Goal: Task Accomplishment & Management: Complete application form

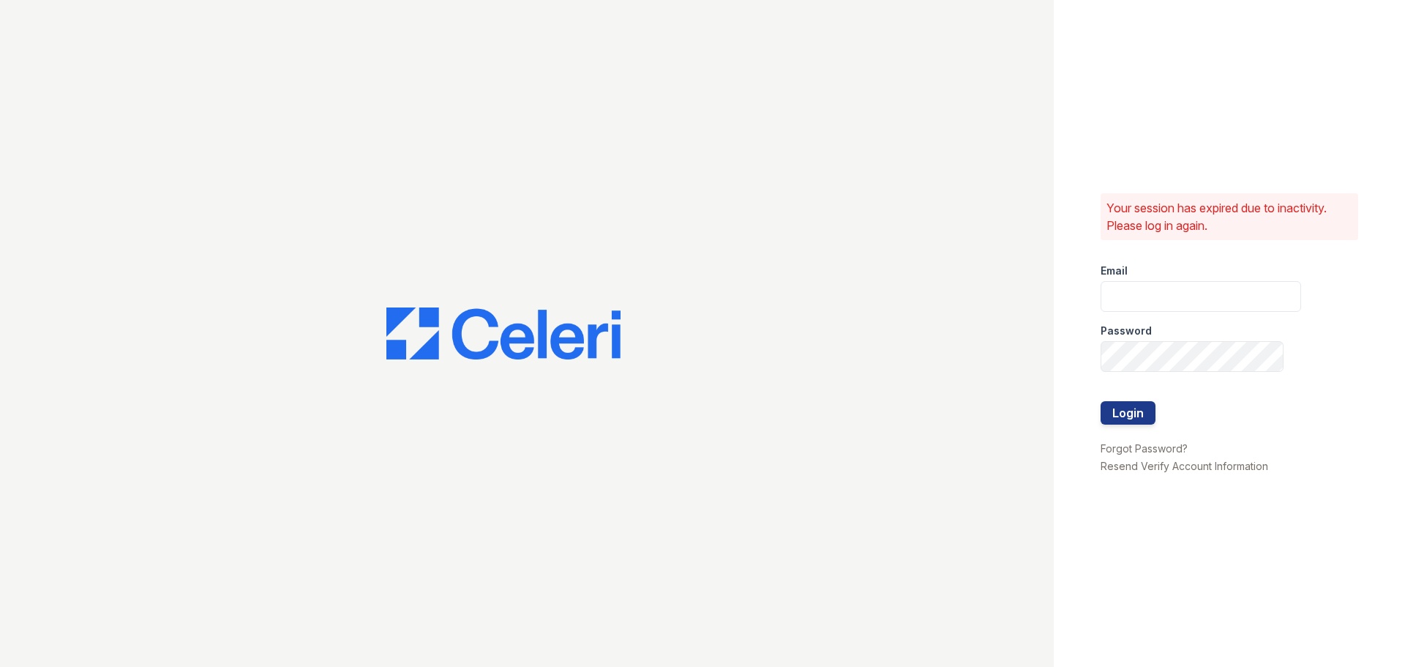
type input "[EMAIL_ADDRESS][DOMAIN_NAME]"
click at [1138, 395] on div at bounding box center [1200, 386] width 200 height 29
click at [1138, 406] on button "Login" at bounding box center [1127, 412] width 55 height 23
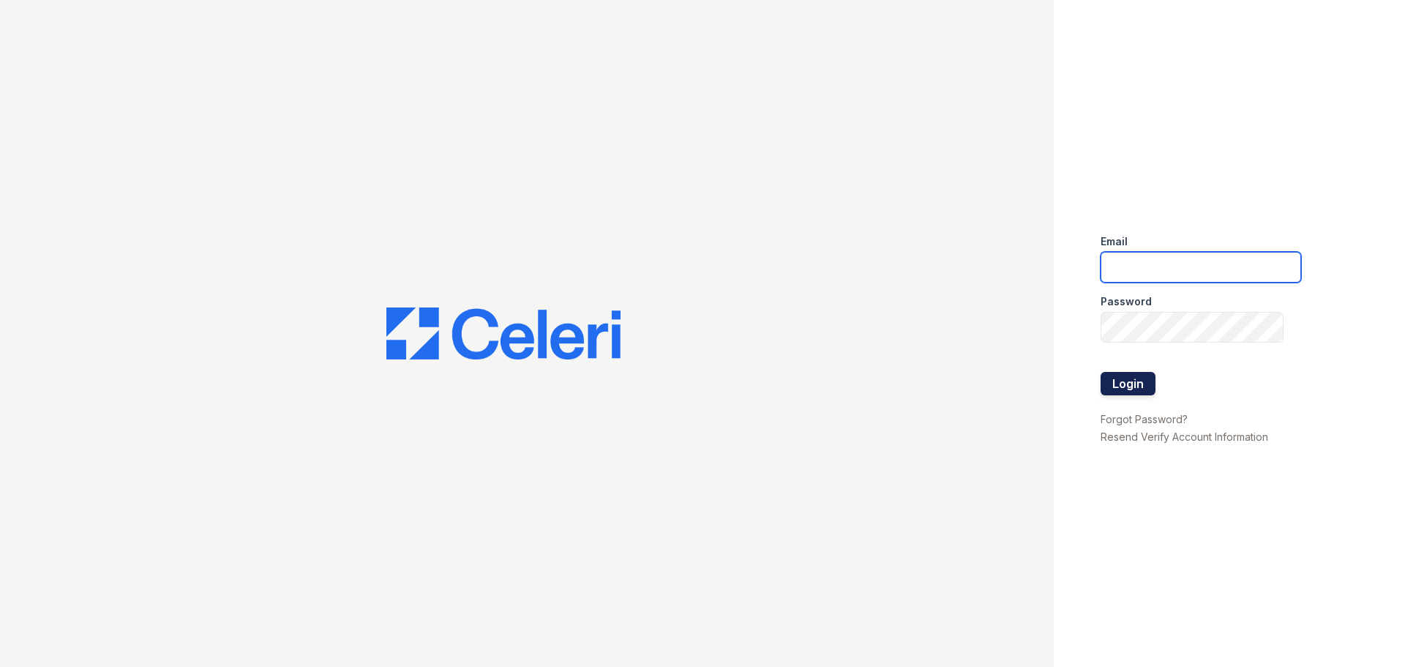
type input "[EMAIL_ADDRESS][DOMAIN_NAME]"
click at [1119, 374] on button "Login" at bounding box center [1127, 383] width 55 height 23
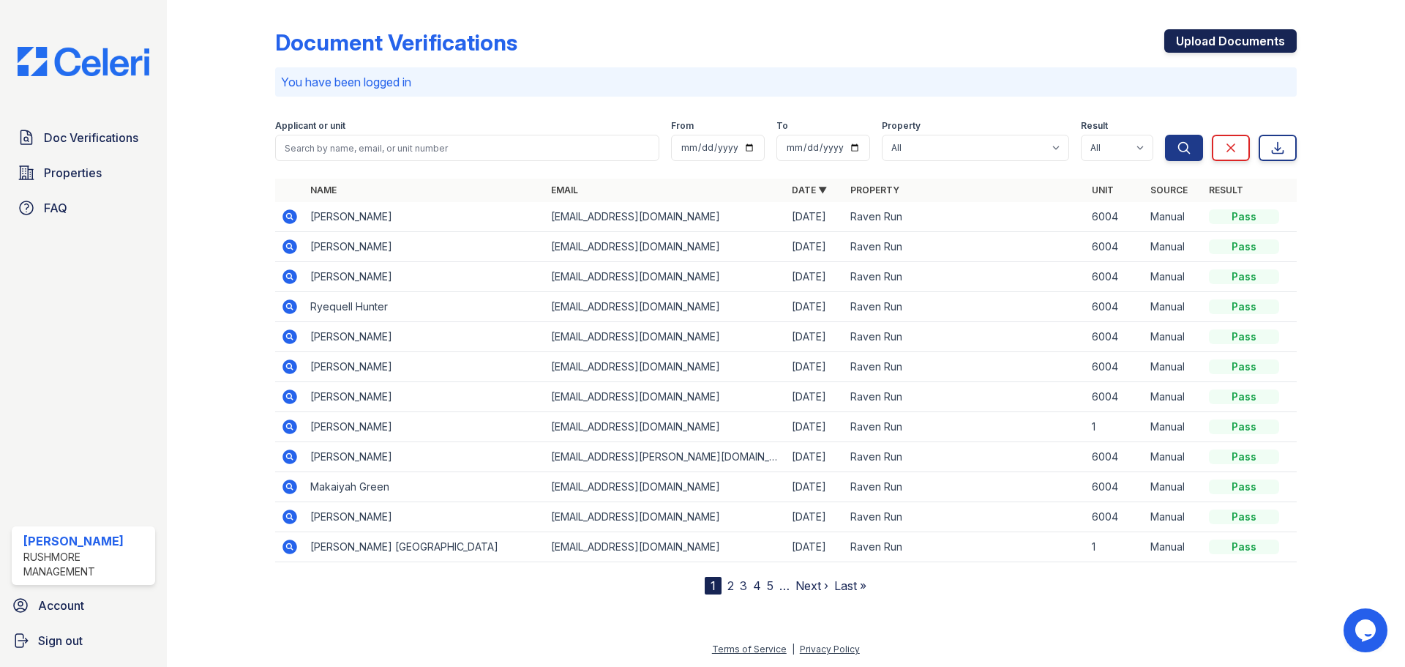
click at [1209, 42] on link "Upload Documents" at bounding box center [1230, 40] width 132 height 23
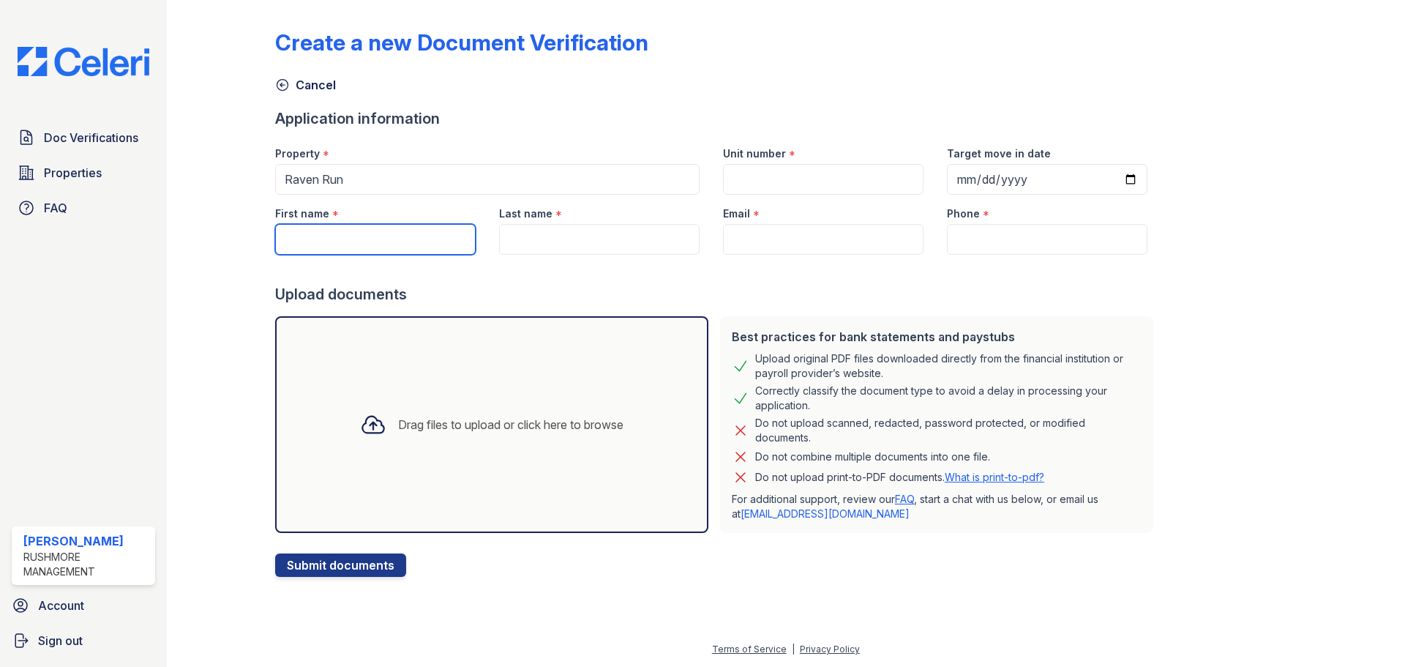
click at [438, 250] on input "First name" at bounding box center [375, 239] width 200 height 31
paste input "Tusandya"
type input "Tusandya"
click at [615, 242] on input "Last name" at bounding box center [599, 239] width 200 height 31
paste input "[PERSON_NAME]"
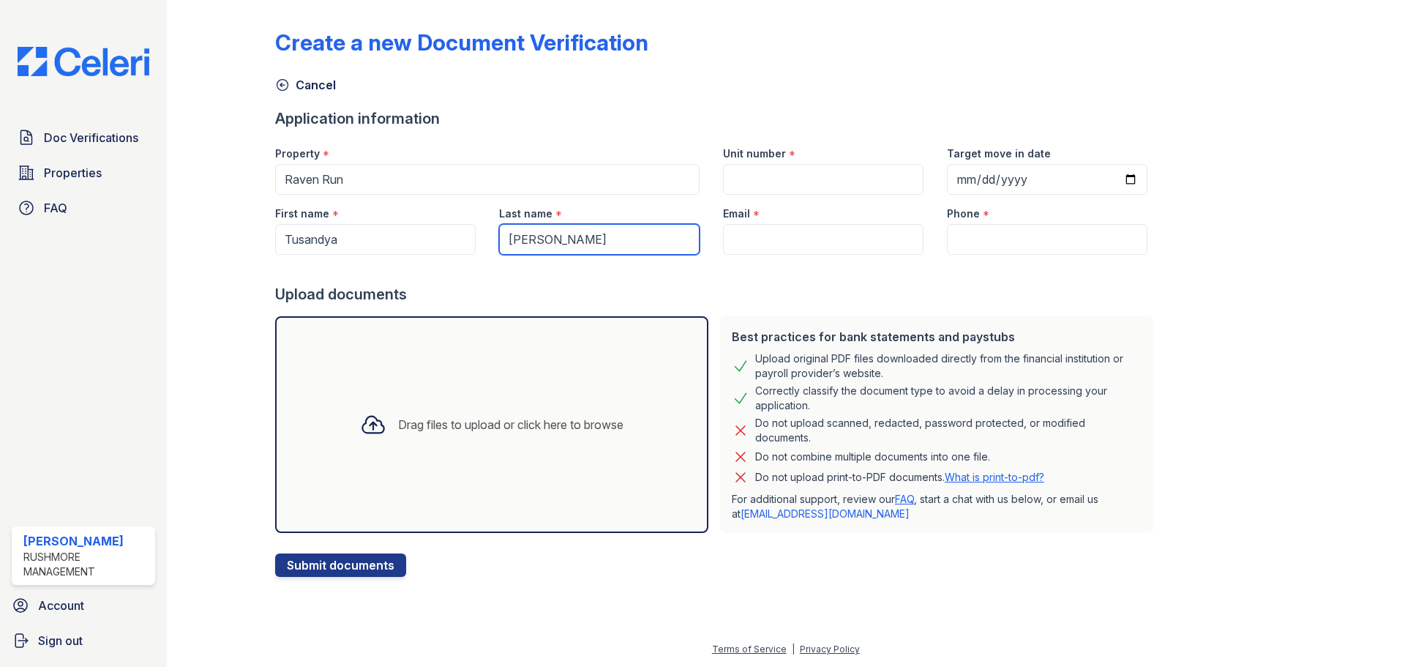
type input "[PERSON_NAME]"
drag, startPoint x: 739, startPoint y: 181, endPoint x: 764, endPoint y: 184, distance: 25.1
click at [739, 181] on input "Unit number" at bounding box center [823, 179] width 200 height 31
type input "6004"
paste input "[EMAIL_ADDRESS][DOMAIN_NAME]"
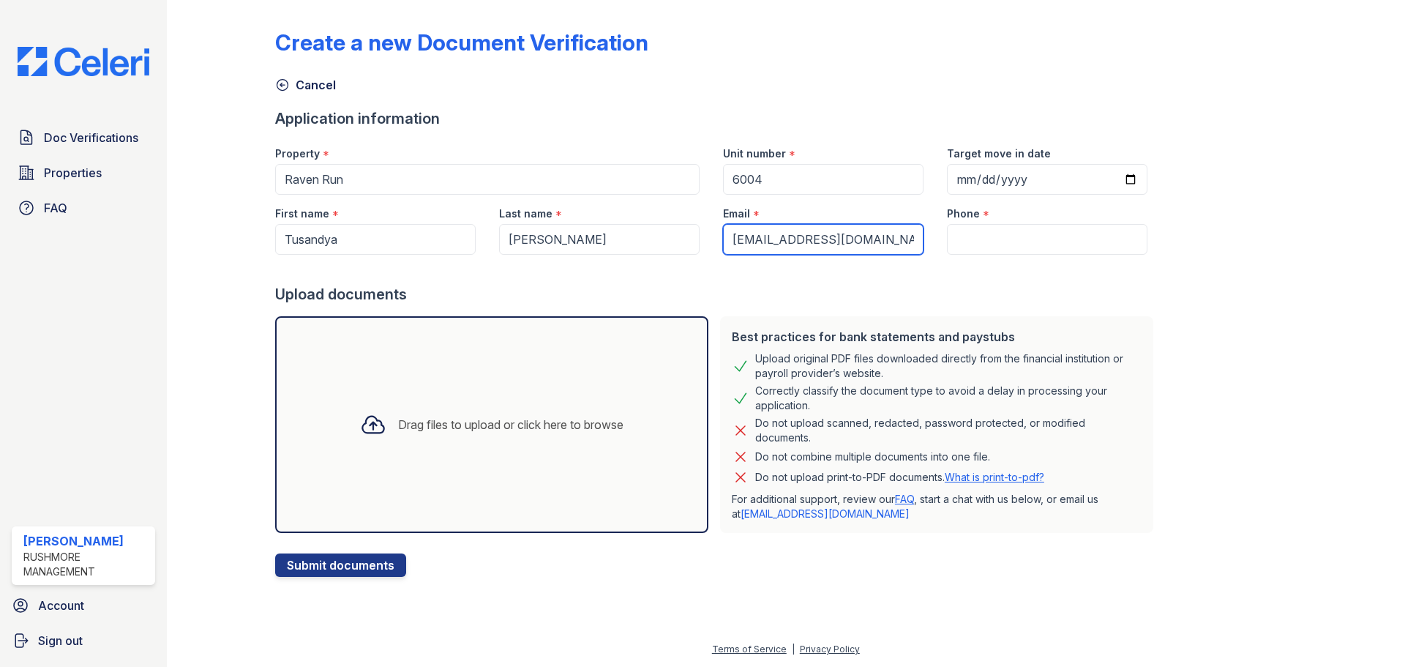
type input "[EMAIL_ADDRESS][DOMAIN_NAME]"
paste input "[PHONE_NUMBER]"
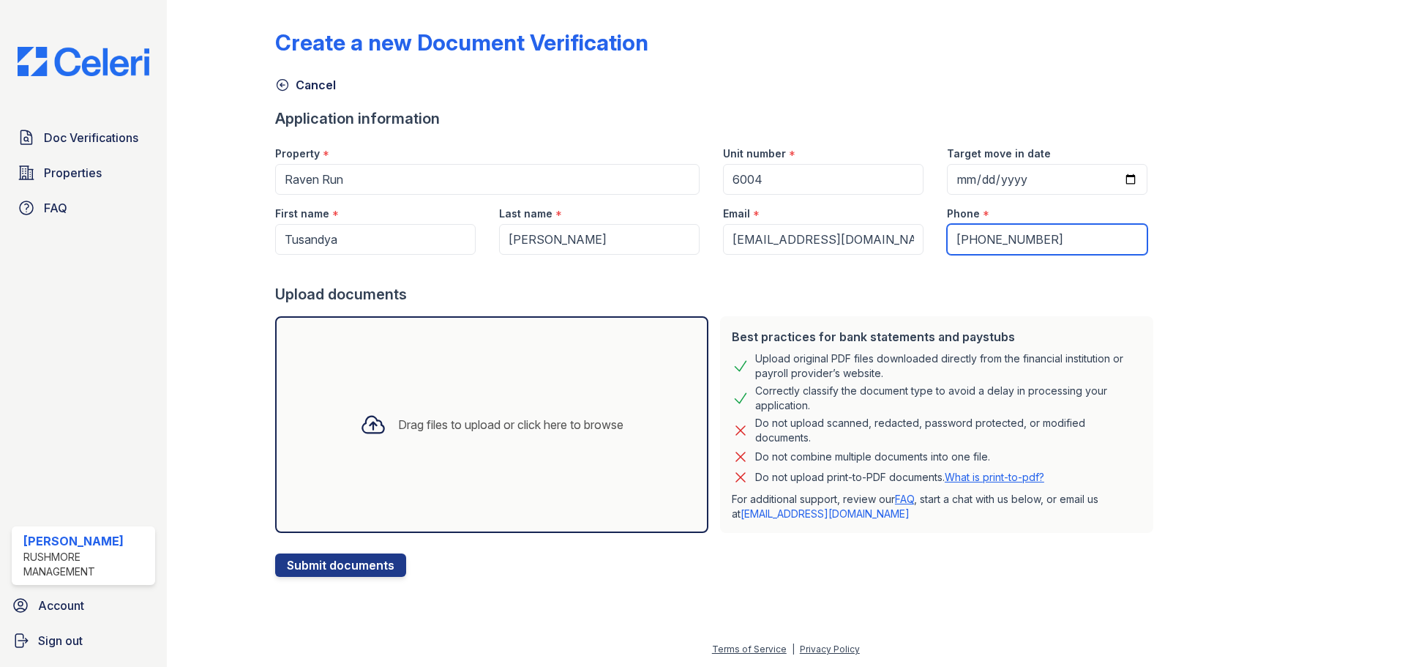
type input "[PHONE_NUMBER]"
click at [500, 416] on div "Drag files to upload or click here to browse" at bounding box center [510, 425] width 225 height 18
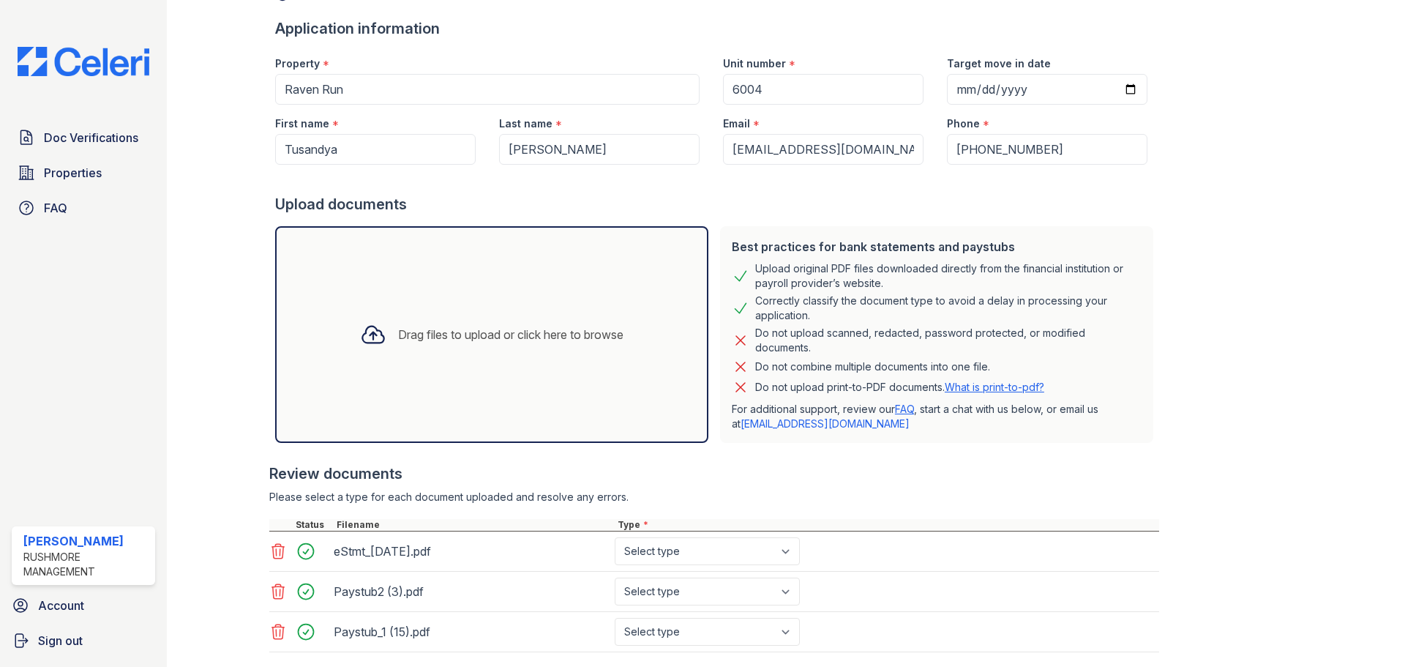
scroll to position [178, 0]
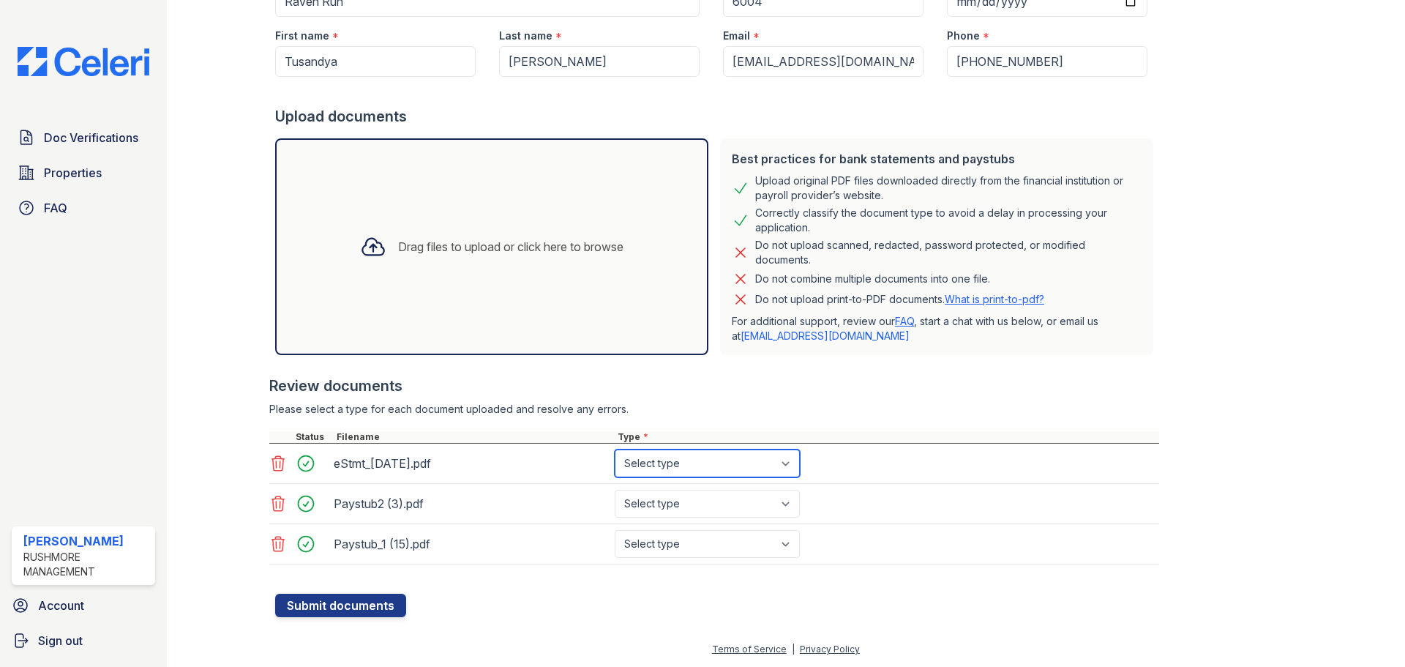
click at [733, 470] on select "Select type Paystub Bank Statement Offer Letter Tax Documents Benefit Award Let…" at bounding box center [707, 463] width 185 height 28
select select "bank_statement"
click at [615, 449] on select "Select type Paystub Bank Statement Offer Letter Tax Documents Benefit Award Let…" at bounding box center [707, 463] width 185 height 28
click at [717, 492] on select "Select type Paystub Bank Statement Offer Letter Tax Documents Benefit Award Let…" at bounding box center [707, 503] width 185 height 28
select select "paystub"
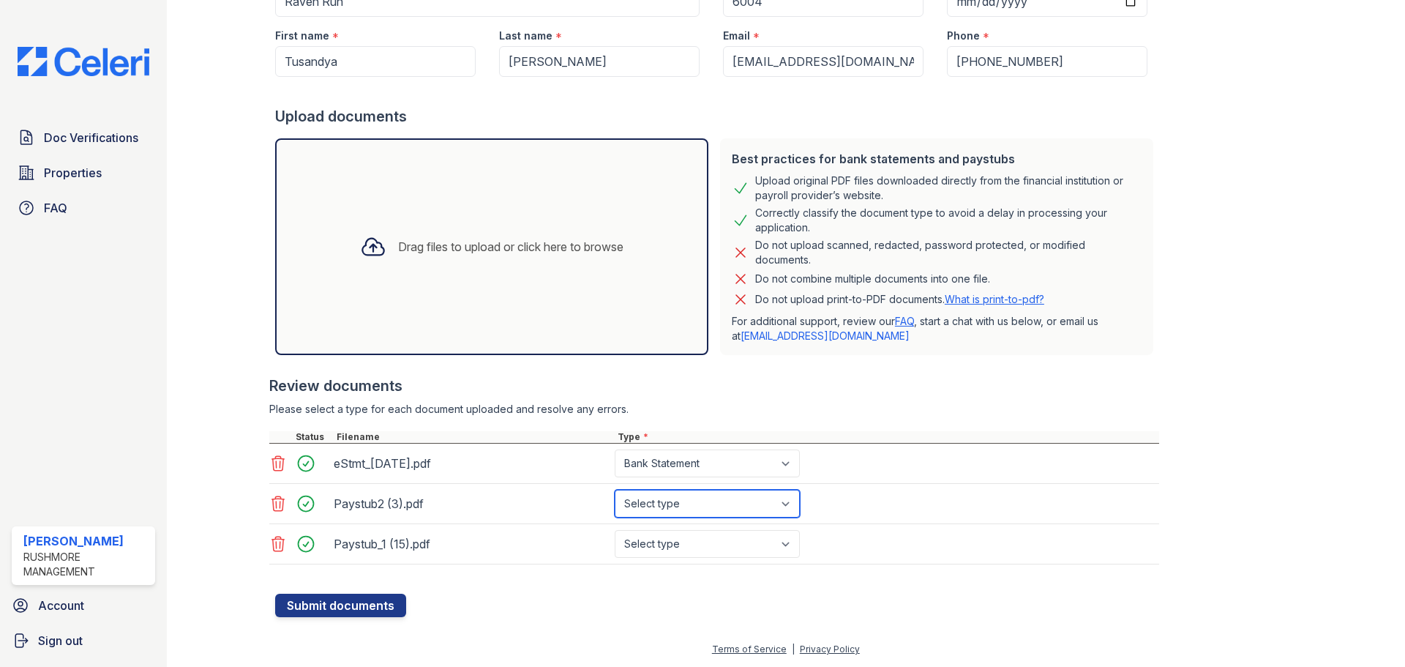
click at [615, 489] on select "Select type Paystub Bank Statement Offer Letter Tax Documents Benefit Award Let…" at bounding box center [707, 503] width 185 height 28
click at [708, 539] on select "Select type Paystub Bank Statement Offer Letter Tax Documents Benefit Award Let…" at bounding box center [707, 544] width 185 height 28
click at [615, 530] on select "Select type Paystub Bank Statement Offer Letter Tax Documents Benefit Award Let…" at bounding box center [707, 544] width 185 height 28
click at [702, 547] on select "Select type Paystub Bank Statement Offer Letter Tax Documents Benefit Award Let…" at bounding box center [707, 544] width 185 height 28
select select "paystub"
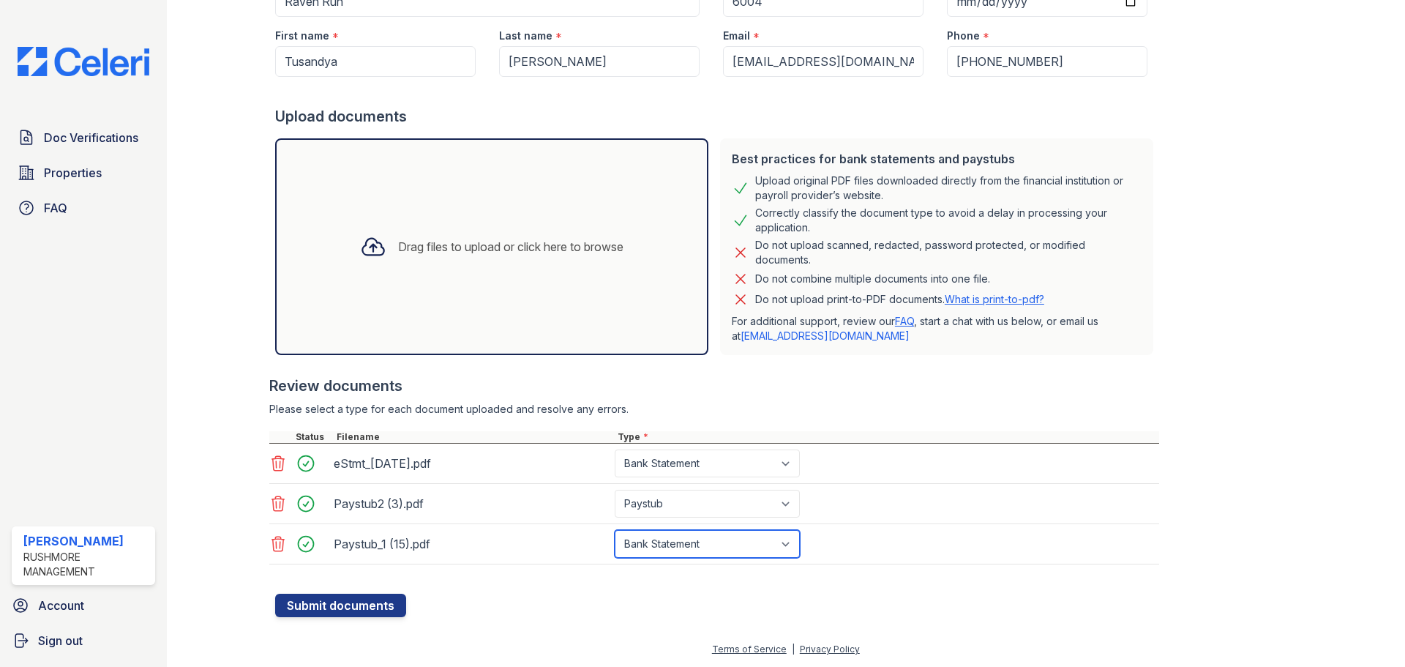
click at [615, 530] on select "Select type Paystub Bank Statement Offer Letter Tax Documents Benefit Award Let…" at bounding box center [707, 544] width 185 height 28
drag, startPoint x: 876, startPoint y: 631, endPoint x: 765, endPoint y: 615, distance: 112.5
click at [871, 630] on div "Create a new Document Verification Cancel Application information Property * Ra…" at bounding box center [785, 231] width 1191 height 818
click at [349, 607] on button "Submit documents" at bounding box center [340, 604] width 131 height 23
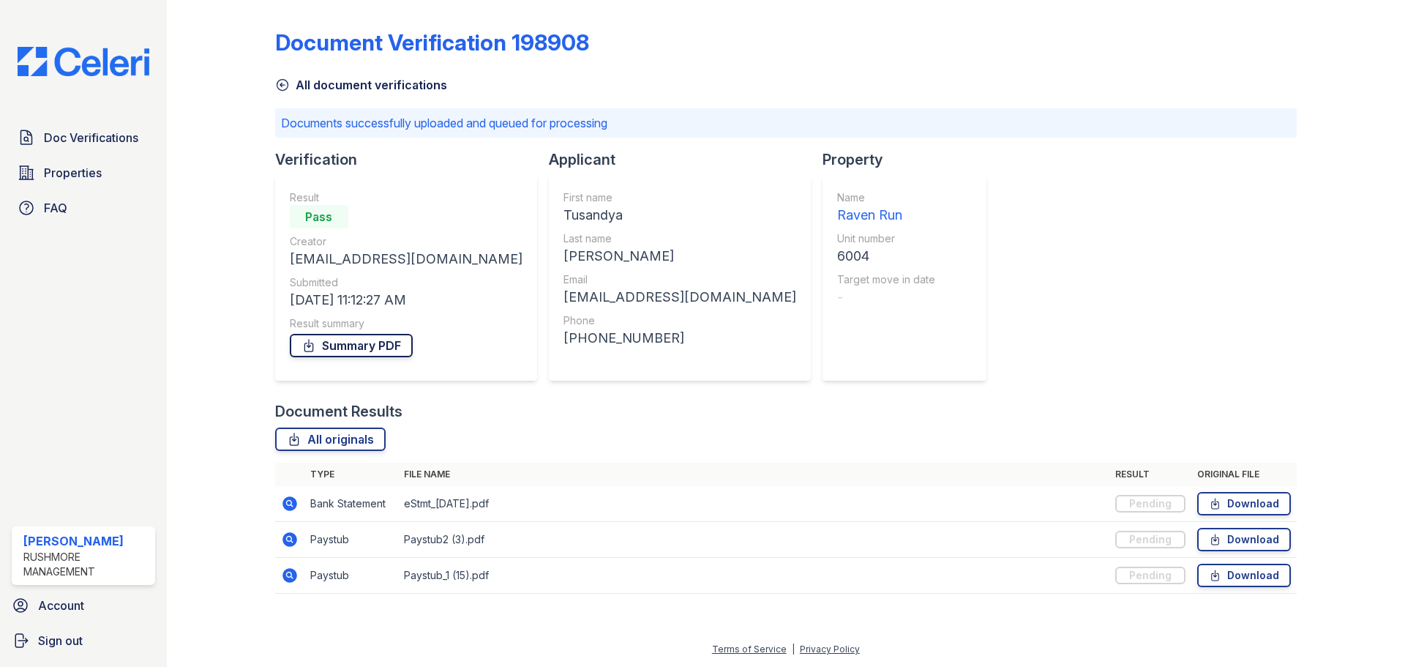
click at [392, 347] on link "Summary PDF" at bounding box center [351, 345] width 123 height 23
